Goal: Register for event/course

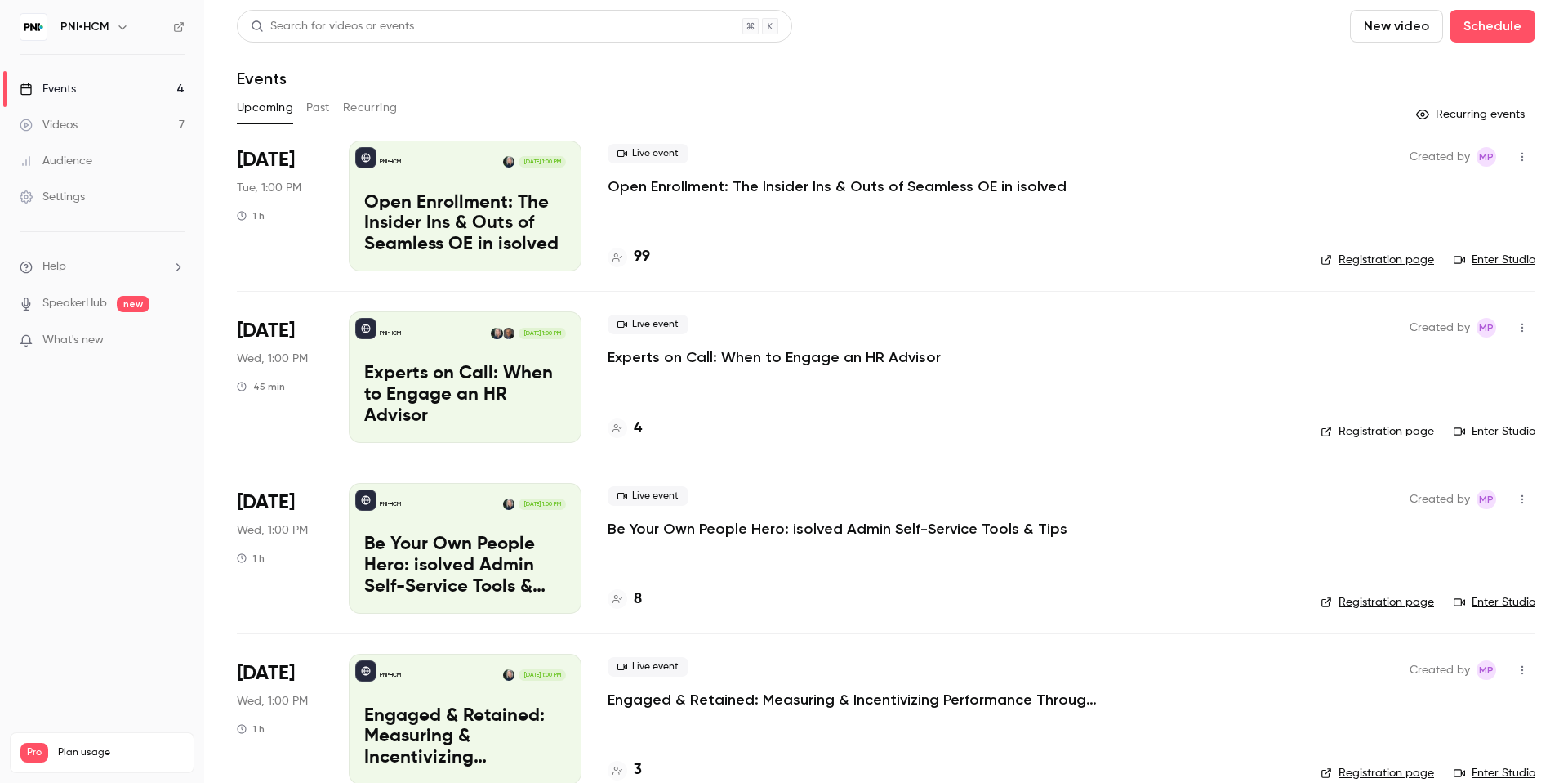
click at [1098, 177] on div "Live event Open Enrollment: The Insider Ins & Outs of Seamless OE in isolved" at bounding box center [951, 170] width 687 height 52
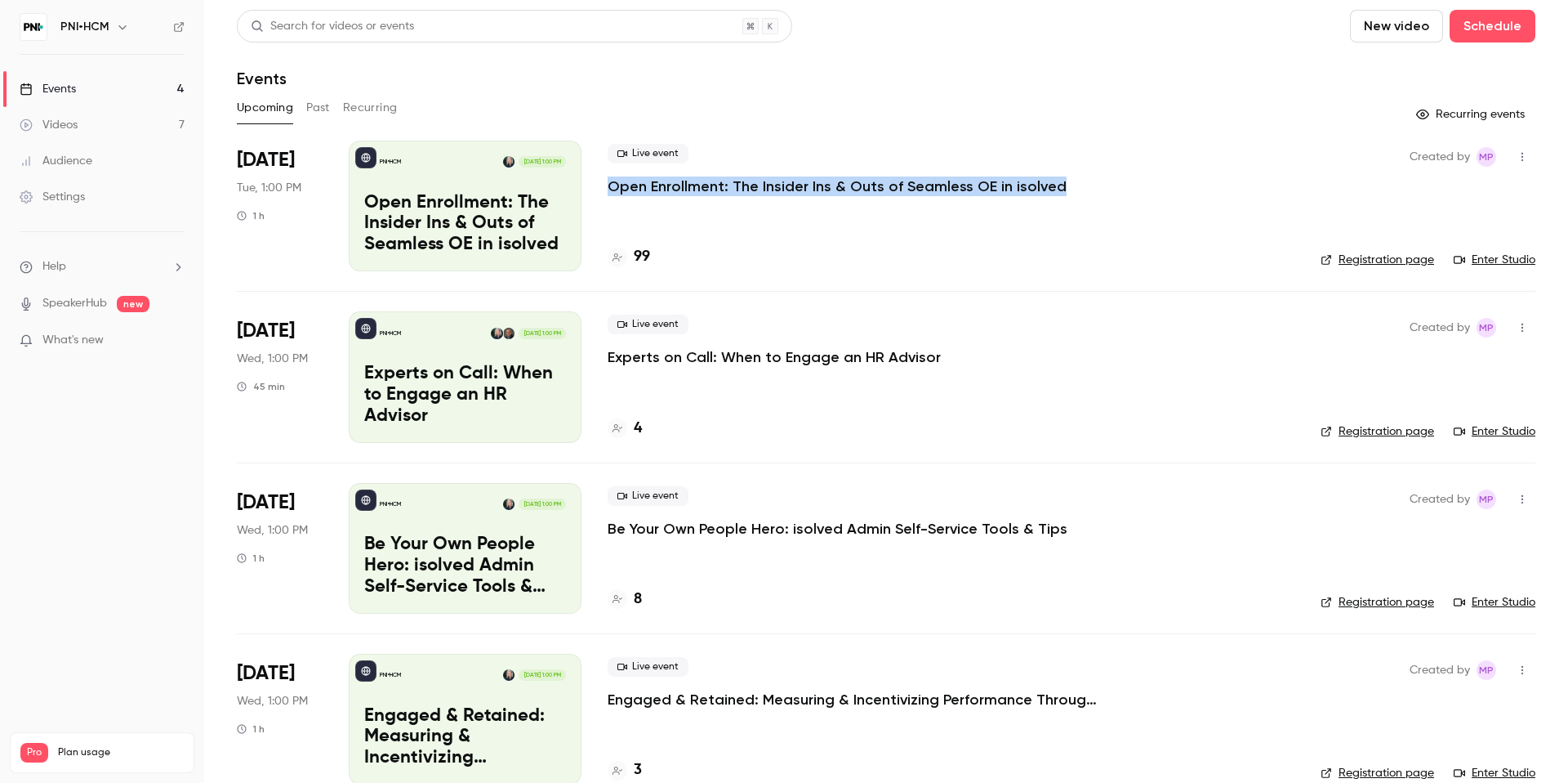
click at [1098, 177] on div "Live event Open Enrollment: The Insider Ins & Outs of Seamless OE in isolved" at bounding box center [951, 170] width 687 height 52
copy div "Open Enrollment: The Insider Ins & Outs of Seamless OE in isolved"
